Goal: Information Seeking & Learning: Learn about a topic

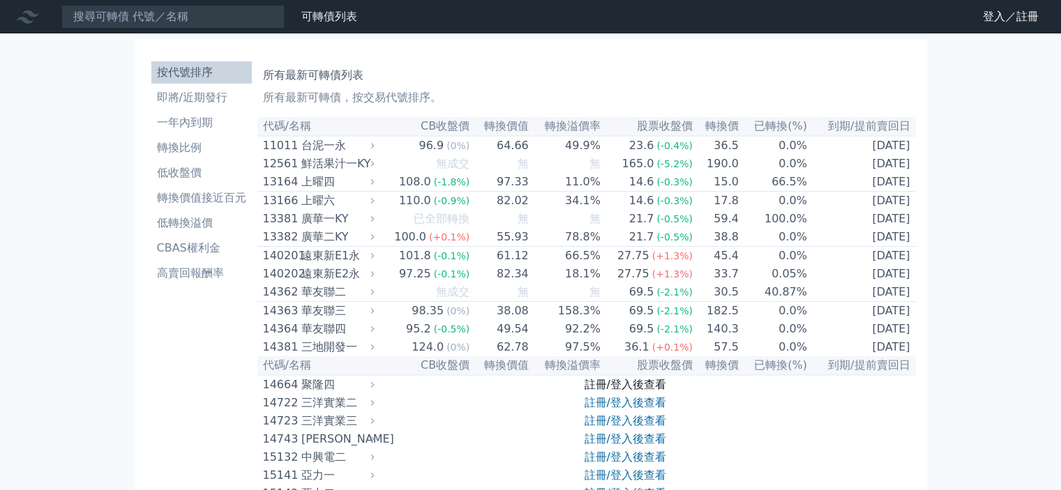
drag, startPoint x: 0, startPoint y: 0, endPoint x: 598, endPoint y: 407, distance: 723.2
click at [598, 391] on link "註冊/登入後查看" at bounding box center [625, 384] width 82 height 13
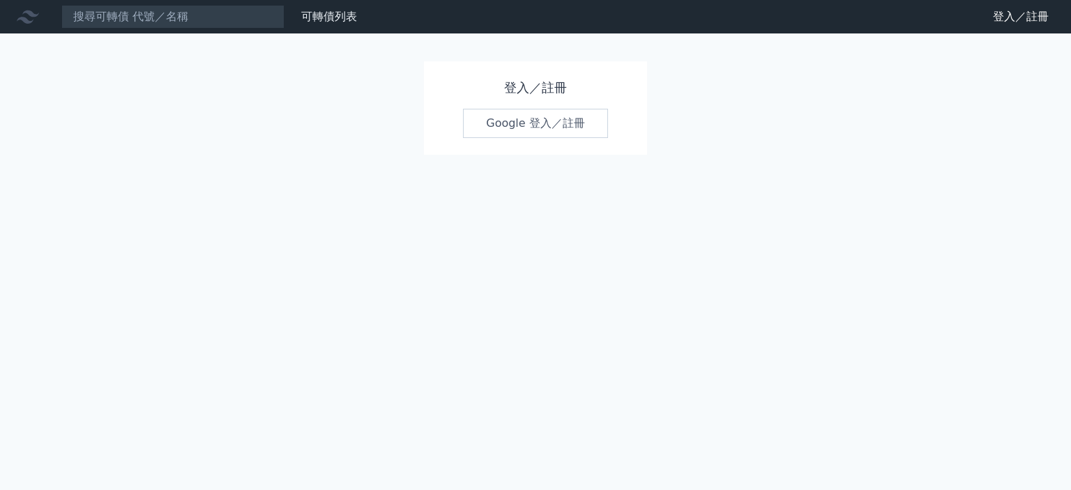
click at [504, 121] on link "Google 登入／註冊" at bounding box center [535, 123] width 145 height 29
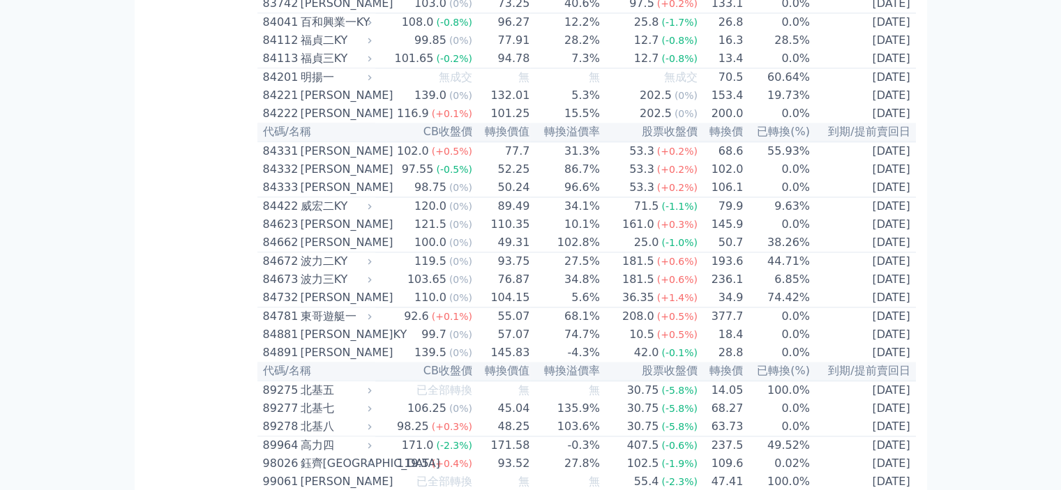
scroll to position [7322, 0]
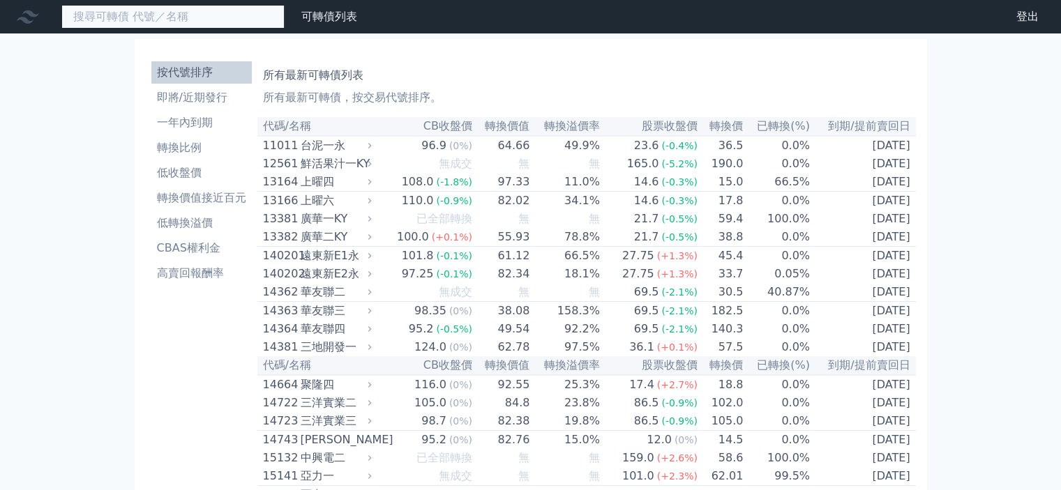
click at [140, 20] on input at bounding box center [172, 17] width 223 height 24
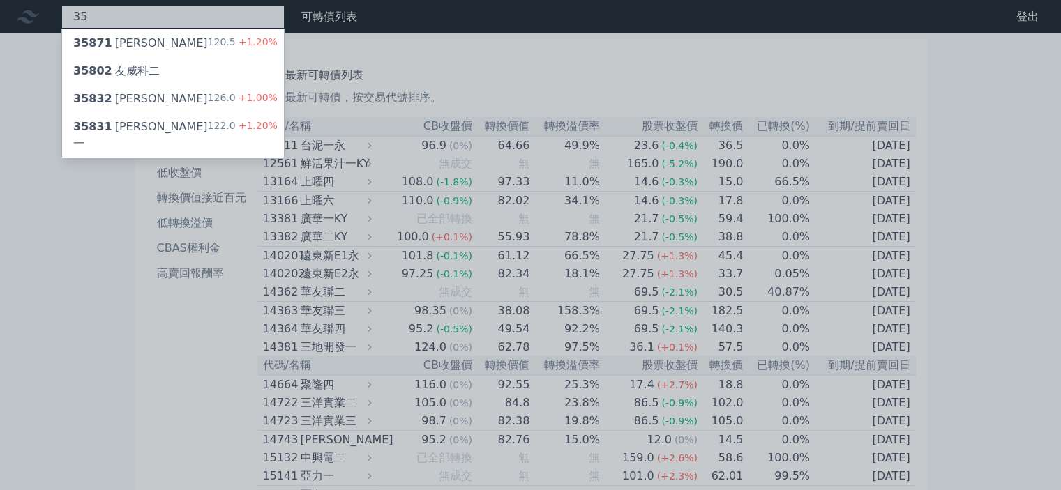
type input "3"
